Goal: Task Accomplishment & Management: Complete application form

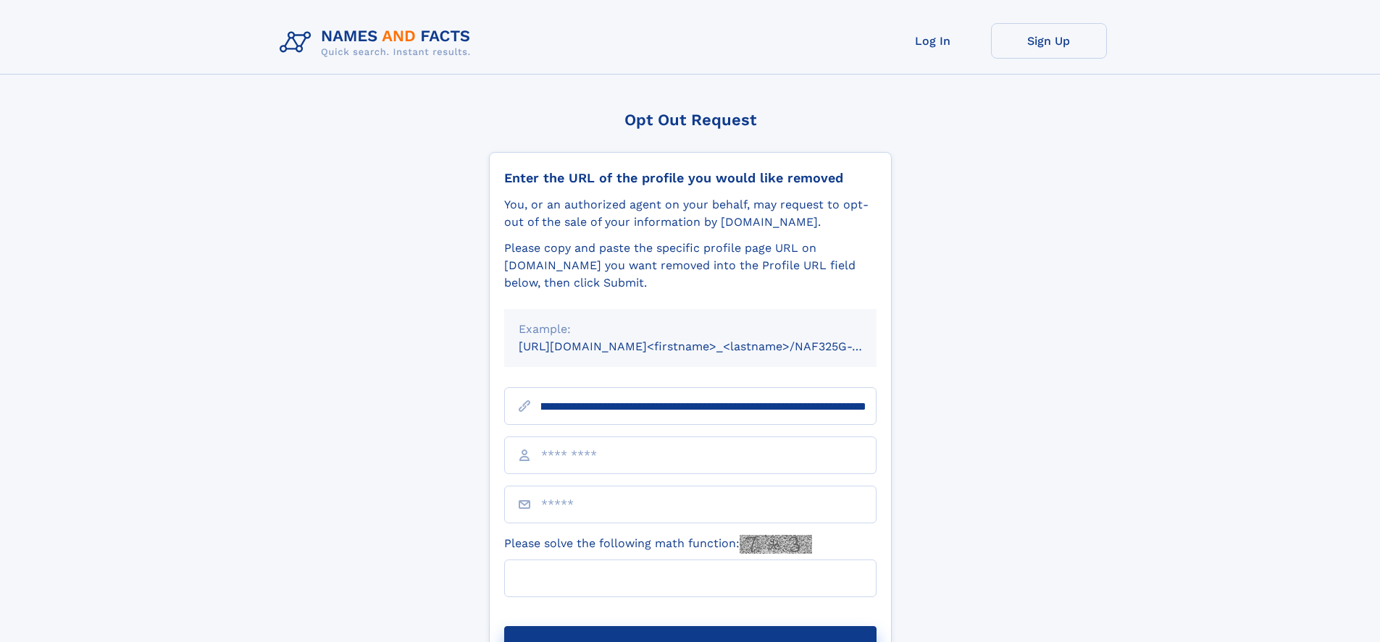
scroll to position [0, 163]
type input "**********"
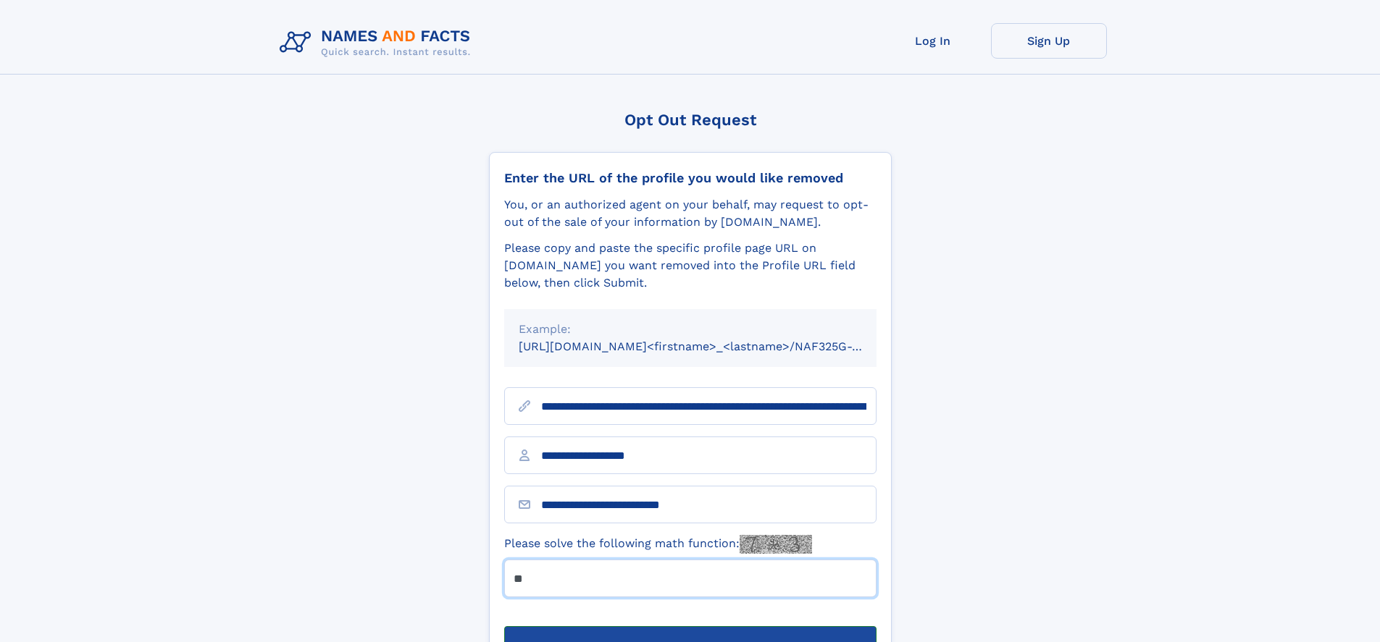
type input "**"
click at [690, 627] on button "Submit Opt Out Request" at bounding box center [690, 650] width 372 height 46
